Goal: Task Accomplishment & Management: Complete application form

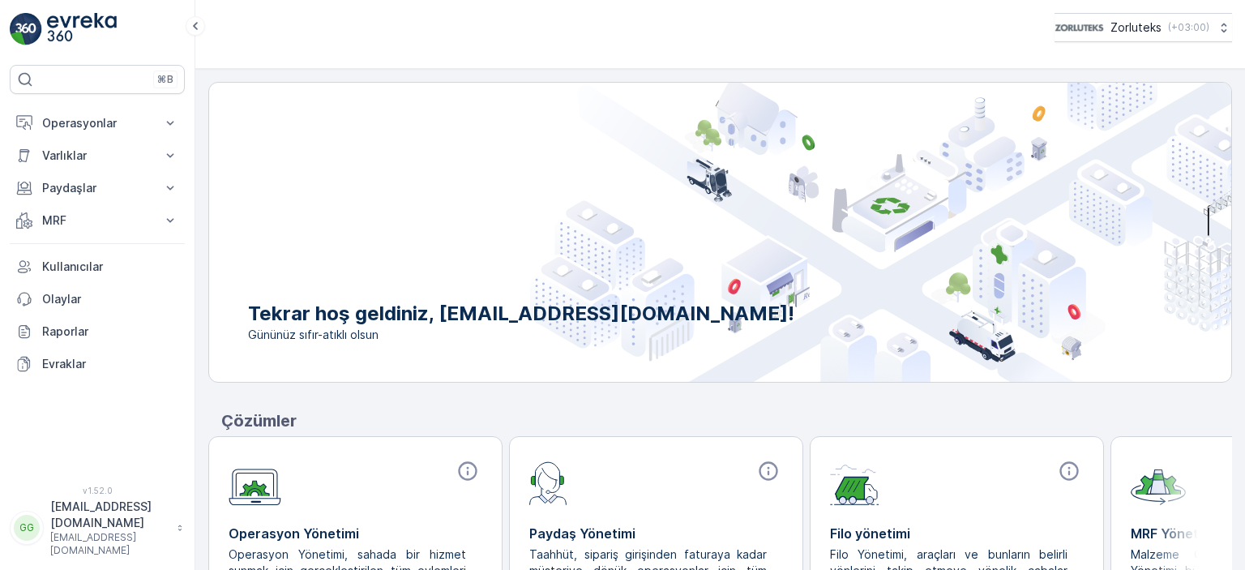
click at [483, 409] on p "Çözümler" at bounding box center [726, 421] width 1011 height 24
click at [78, 216] on p "MRF" at bounding box center [97, 220] width 110 height 16
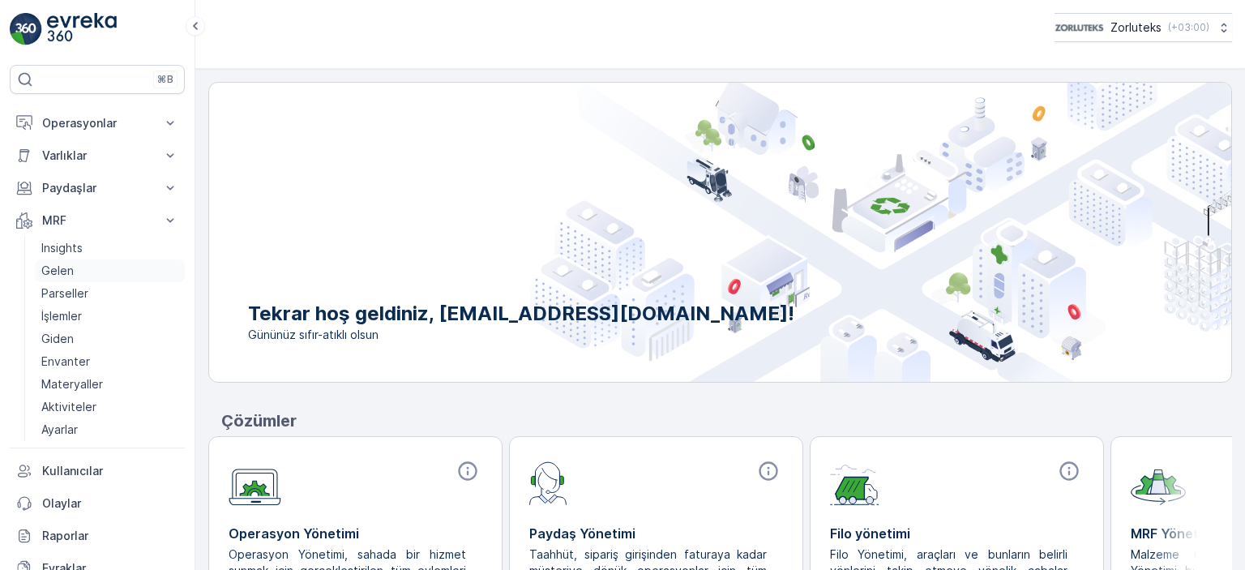
click at [77, 264] on link "Gelen" at bounding box center [110, 270] width 150 height 23
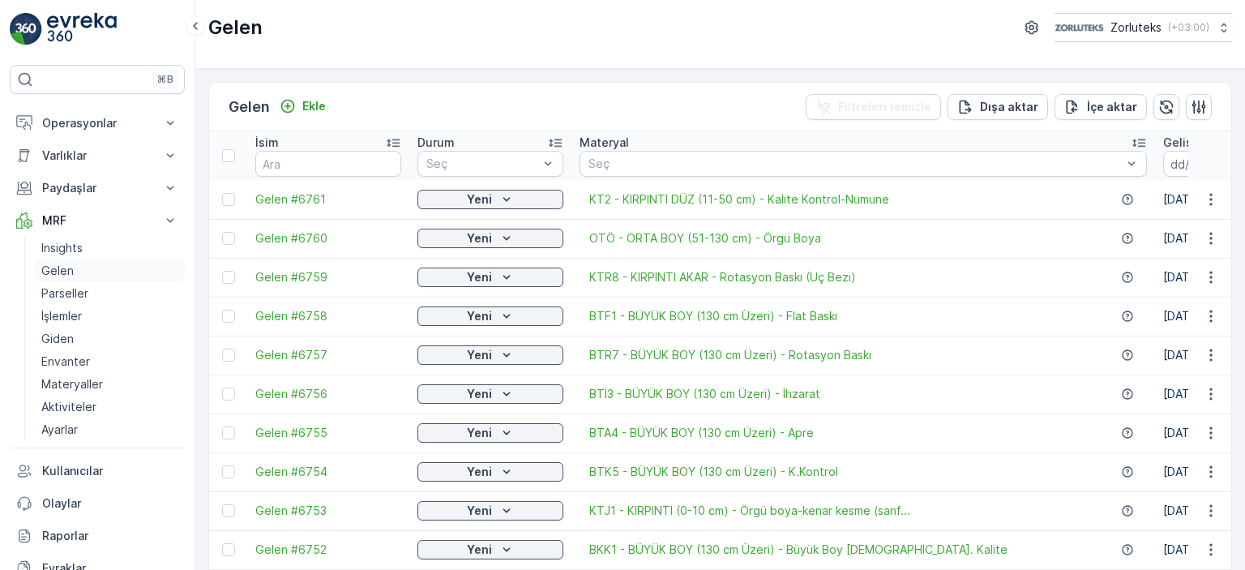
click at [62, 268] on p "Gelen" at bounding box center [57, 271] width 32 height 16
click at [79, 267] on link "Gelen" at bounding box center [110, 270] width 150 height 23
click at [315, 105] on p "Ekle" at bounding box center [314, 106] width 24 height 16
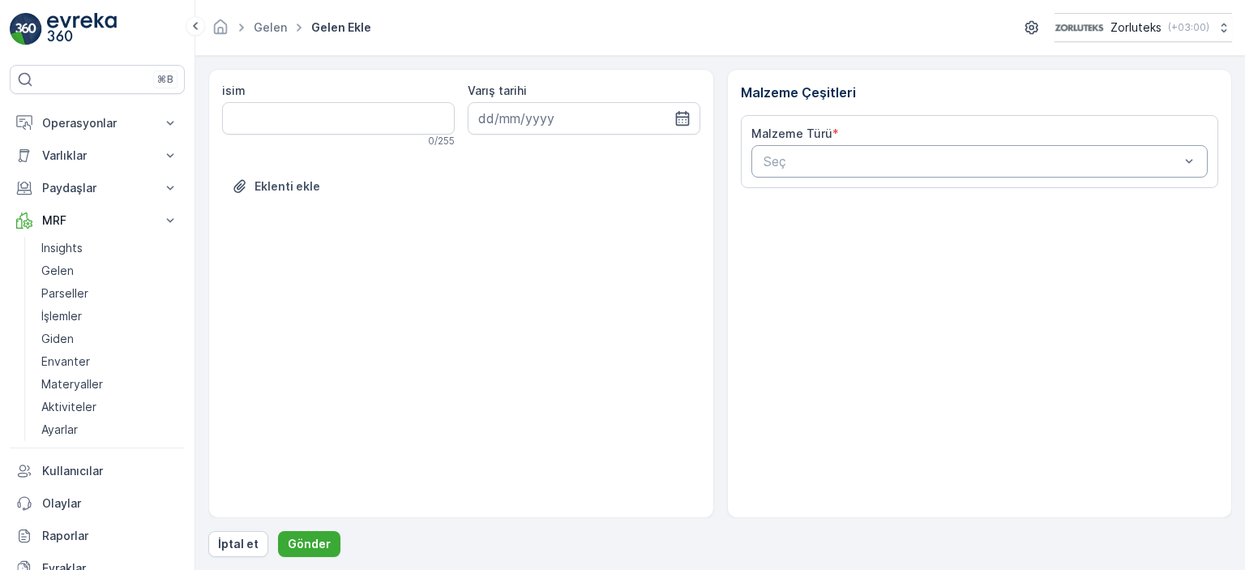
drag, startPoint x: 1209, startPoint y: 190, endPoint x: 1207, endPoint y: 219, distance: 29.2
click at [1207, 219] on div "Malzeme Çeşitleri Malzeme Türü * Seç" at bounding box center [980, 293] width 506 height 449
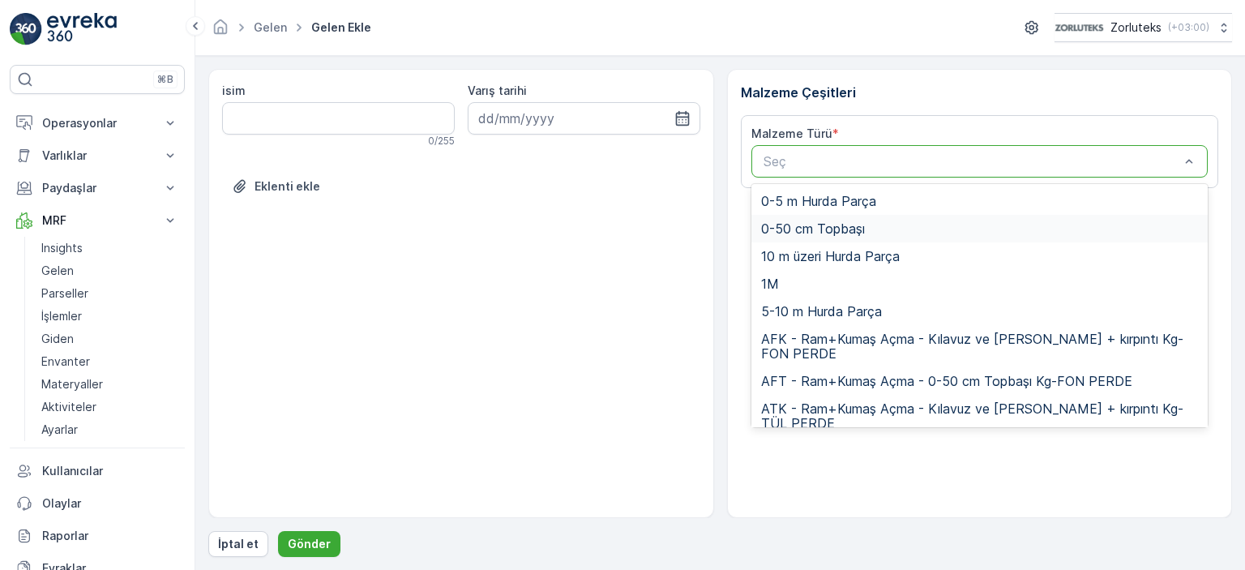
click at [411, 382] on div "isim 0 / 255 Varış tarihi Eklenti ekle" at bounding box center [461, 293] width 506 height 449
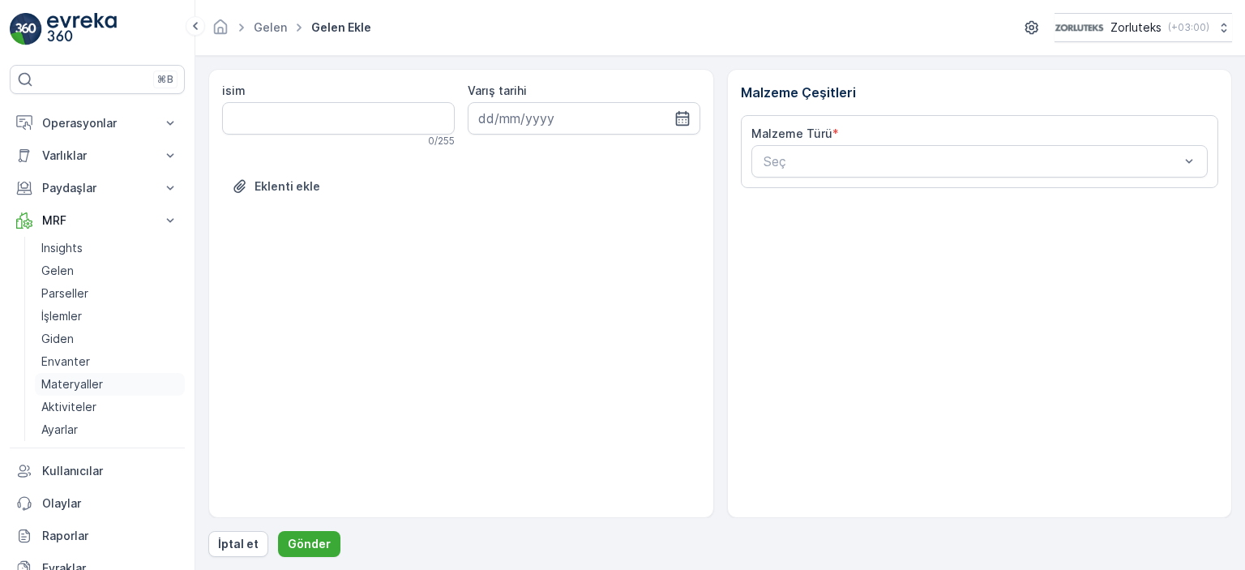
click at [95, 389] on p "Materyaller" at bounding box center [72, 384] width 62 height 16
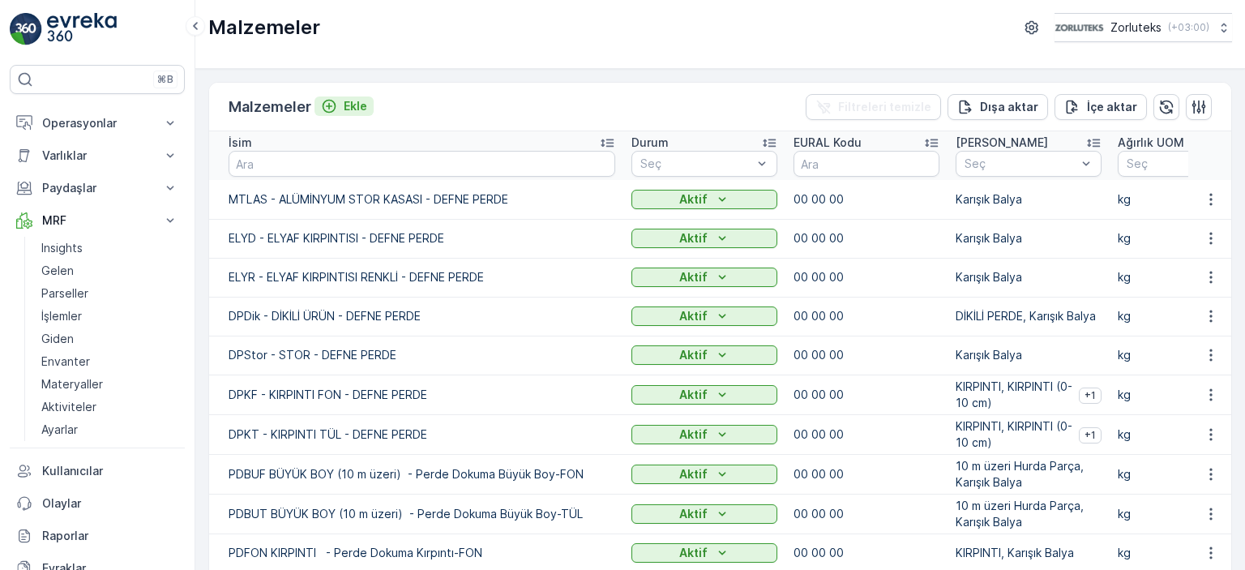
click at [356, 101] on p "Ekle" at bounding box center [356, 106] width 24 height 16
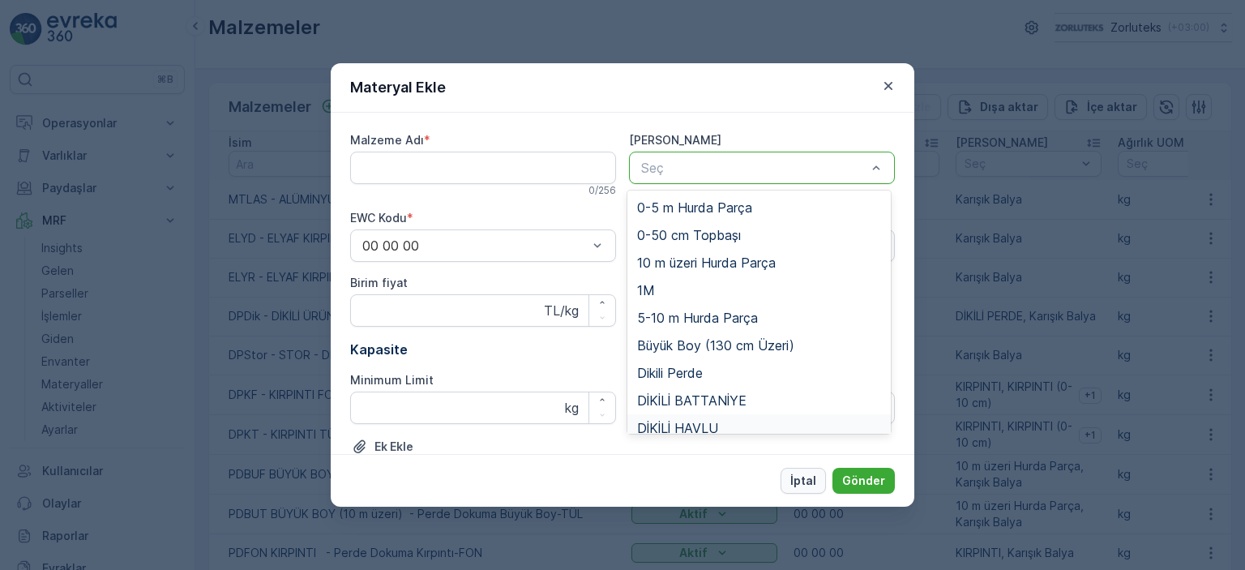
click at [815, 478] on p "İptal" at bounding box center [803, 481] width 26 height 16
